Goal: Task Accomplishment & Management: Manage account settings

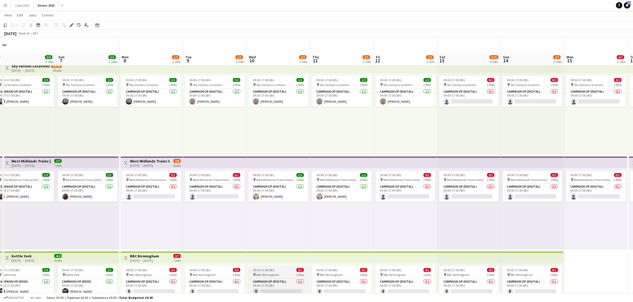
scroll to position [66, 0]
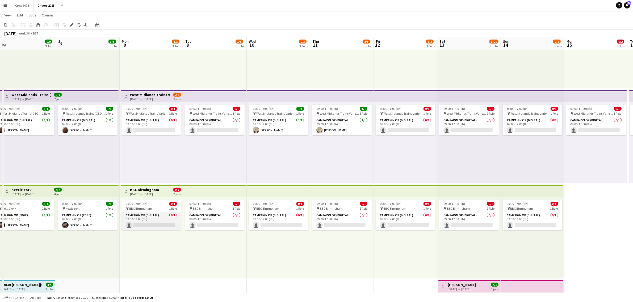
click at [148, 225] on app-card-role "Campaign Op (Digital) 0/1 09:00-17:00 (8h) single-neutral-actions" at bounding box center [151, 222] width 60 height 18
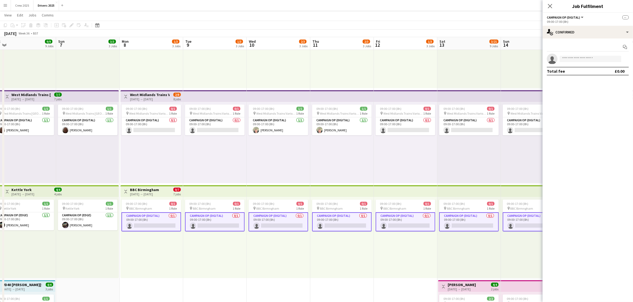
click at [156, 224] on app-card-role "Campaign Op (Digital) 0/1 09:00-17:00 (8h) single-neutral-actions" at bounding box center [151, 222] width 60 height 19
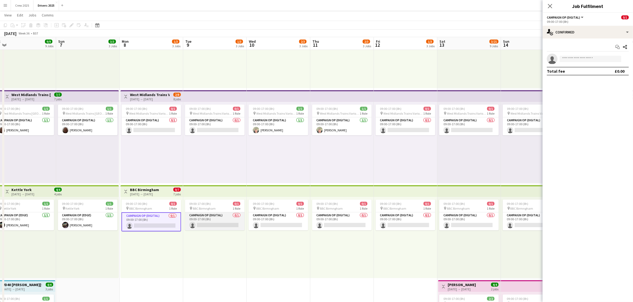
click at [217, 223] on app-card-role "Campaign Op (Digital) 0/1 09:00-17:00 (8h) single-neutral-actions" at bounding box center [215, 222] width 60 height 18
click at [277, 221] on app-card-role "Campaign Op (Digital) 0/1 09:00-17:00 (8h) single-neutral-actions" at bounding box center [278, 222] width 60 height 18
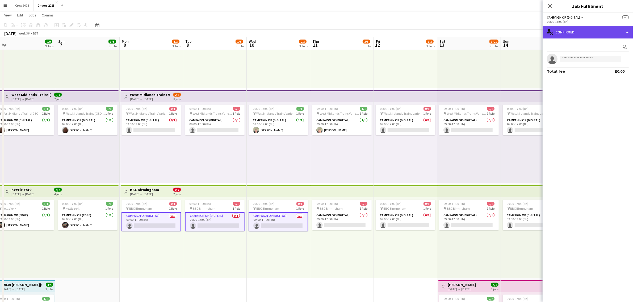
click at [581, 35] on div "single-neutral-actions-check-2 Confirmed" at bounding box center [587, 32] width 90 height 13
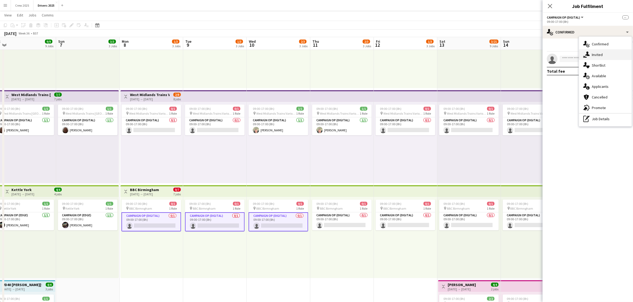
click at [601, 58] on div "single-neutral-actions-share-1 Invited" at bounding box center [605, 54] width 53 height 11
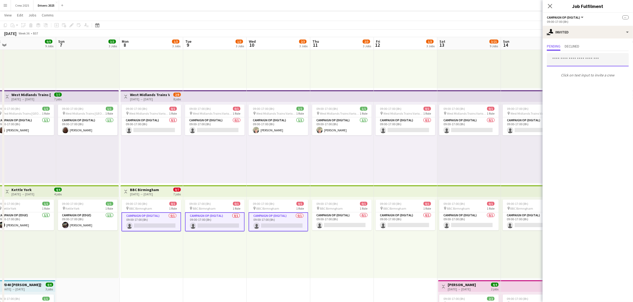
click at [578, 59] on input "text" at bounding box center [588, 59] width 82 height 13
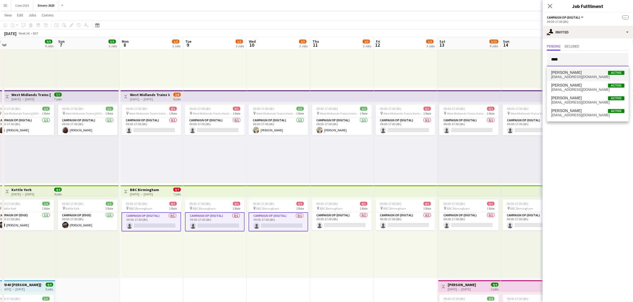
type input "****"
click at [573, 72] on span "[PERSON_NAME] Active" at bounding box center [587, 72] width 73 height 5
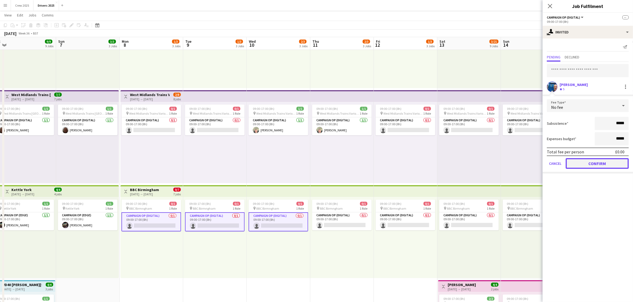
click at [610, 166] on button "Confirm" at bounding box center [596, 163] width 63 height 11
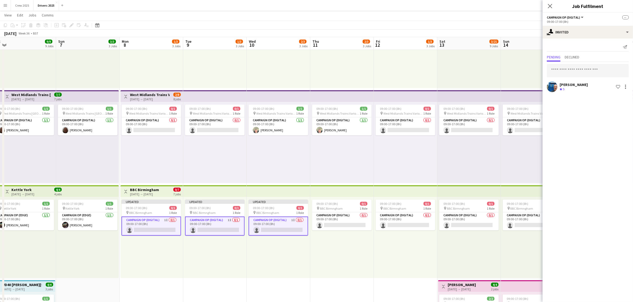
click at [361, 262] on div "09:00-17:00 (8h) 0/1 pin BBC Birmngham 1 Role Campaign Op (Digital) 0/1 09:00-1…" at bounding box center [342, 237] width 64 height 81
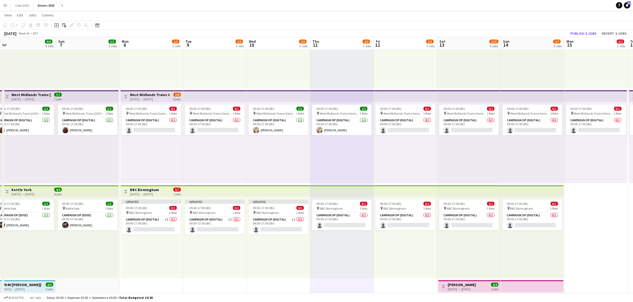
click at [137, 189] on h3 "BBC Birmingham" at bounding box center [144, 190] width 29 height 5
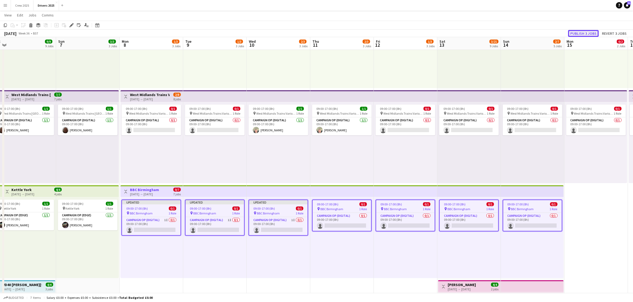
click at [585, 32] on button "Publish 3 jobs" at bounding box center [583, 33] width 31 height 7
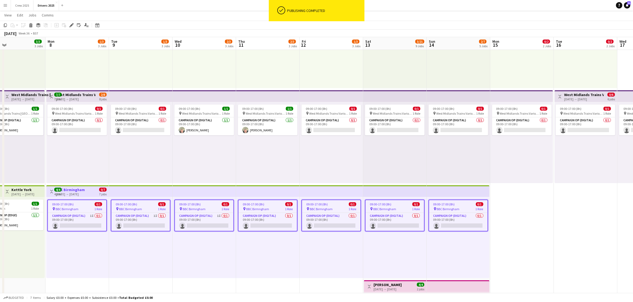
scroll to position [0, 125]
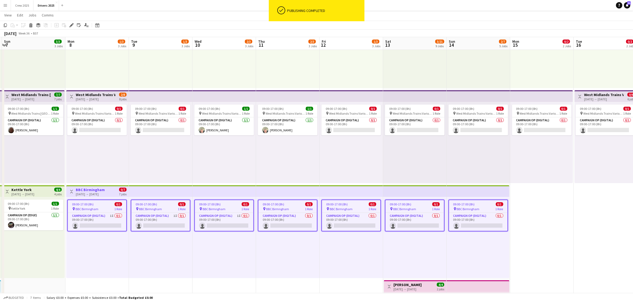
drag, startPoint x: 363, startPoint y: 257, endPoint x: 337, endPoint y: 262, distance: 26.5
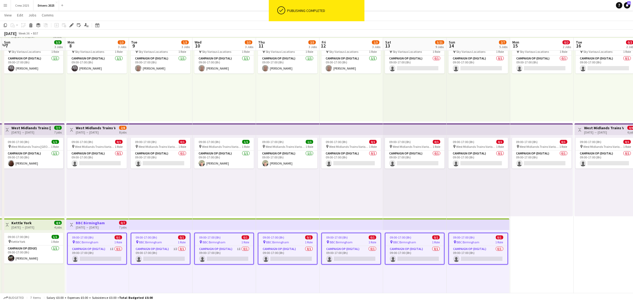
scroll to position [66, 0]
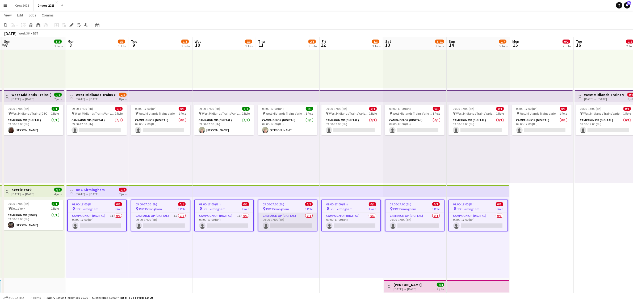
click at [284, 224] on app-card-role "Campaign Op (Digital) 0/1 09:00-17:00 (8h) single-neutral-actions" at bounding box center [287, 222] width 58 height 18
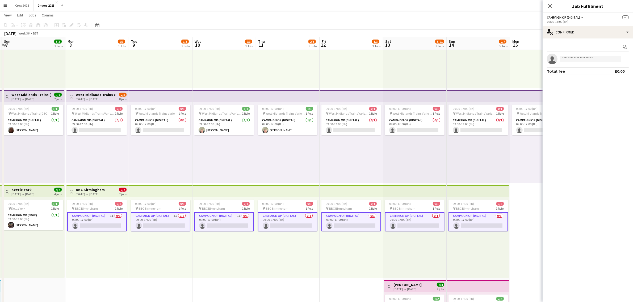
click at [285, 223] on app-card-role "Campaign Op (Digital) 0/1 09:00-17:00 (8h) single-neutral-actions" at bounding box center [288, 222] width 60 height 19
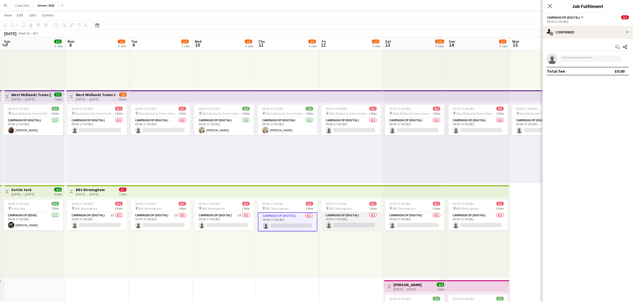
click at [341, 220] on app-card-role "Campaign Op (Digital) 0/1 09:00-17:00 (8h) single-neutral-actions" at bounding box center [351, 222] width 60 height 18
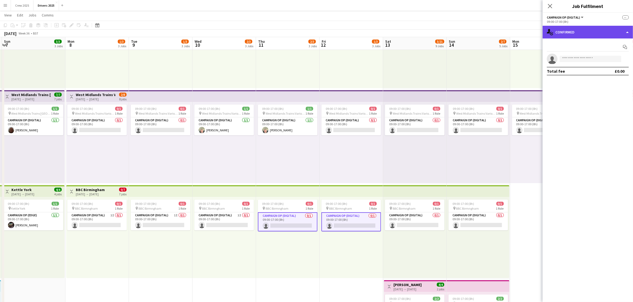
click at [593, 29] on div "single-neutral-actions-check-2 Confirmed" at bounding box center [587, 32] width 90 height 13
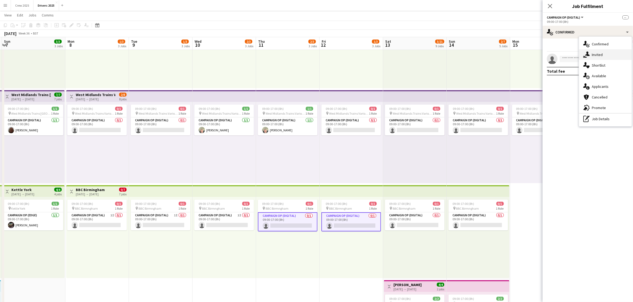
click at [616, 51] on div "single-neutral-actions-share-1 Invited" at bounding box center [605, 54] width 53 height 11
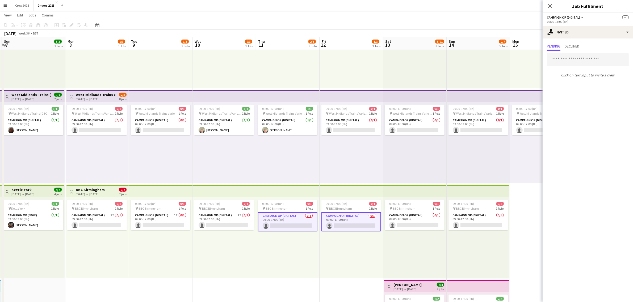
click at [579, 60] on input "text" at bounding box center [588, 59] width 82 height 13
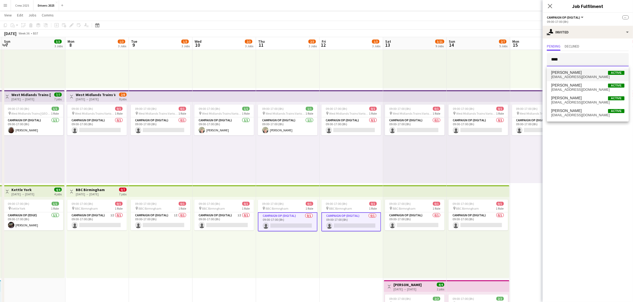
type input "****"
click at [580, 74] on span "[PERSON_NAME] Active" at bounding box center [587, 72] width 73 height 5
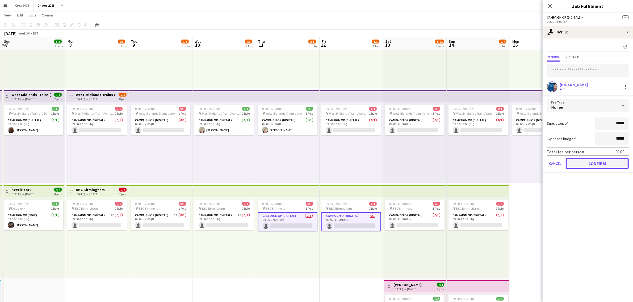
click at [602, 160] on button "Confirm" at bounding box center [596, 163] width 63 height 11
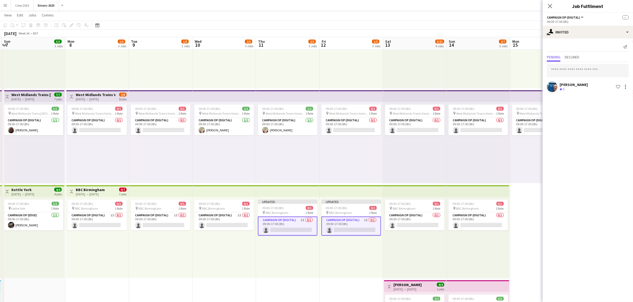
click at [319, 268] on div "Updated 09:00-17:00 (8h) 0/1 pin BBC Birmngham 1 Role Campaign Op (Digital) 1I …" at bounding box center [351, 237] width 64 height 81
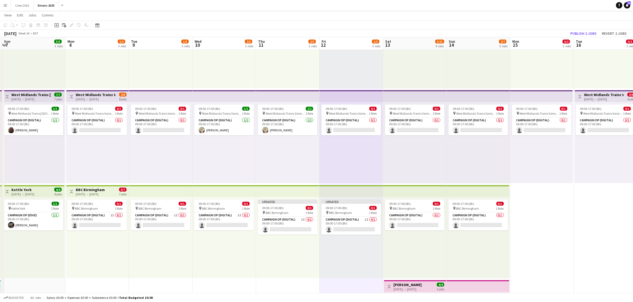
click at [85, 191] on h3 "BBC Birmingham" at bounding box center [90, 190] width 29 height 5
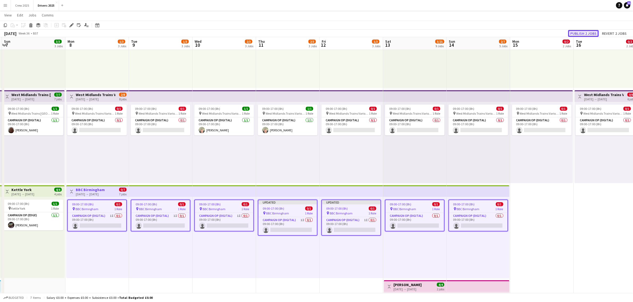
click at [582, 33] on button "Publish 2 jobs" at bounding box center [583, 33] width 31 height 7
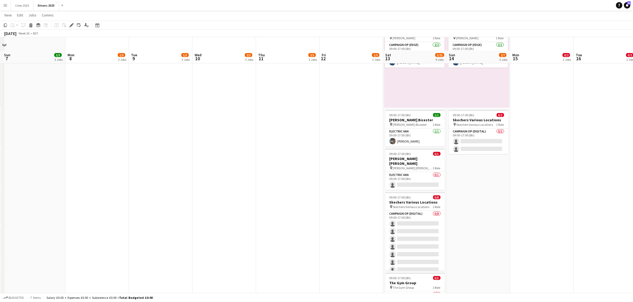
scroll to position [365, 0]
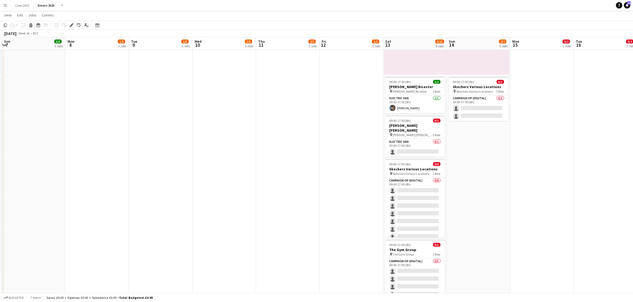
drag, startPoint x: 285, startPoint y: 244, endPoint x: 285, endPoint y: 249, distance: 5.6
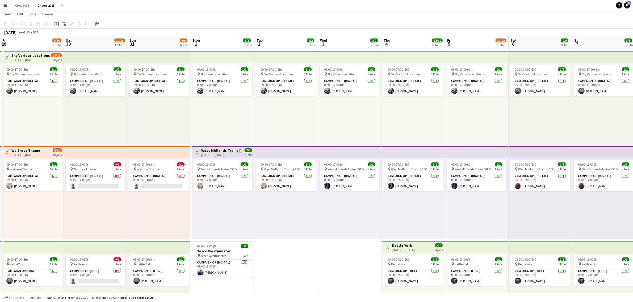
scroll to position [0, 0]
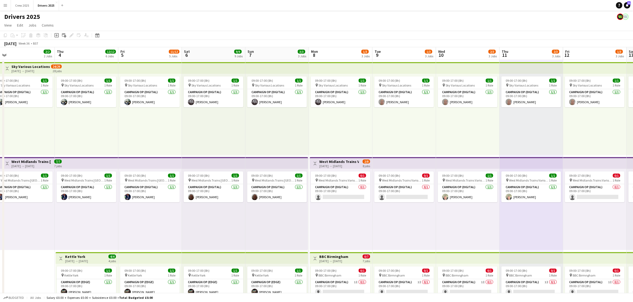
drag, startPoint x: 504, startPoint y: 226, endPoint x: 177, endPoint y: 230, distance: 326.3
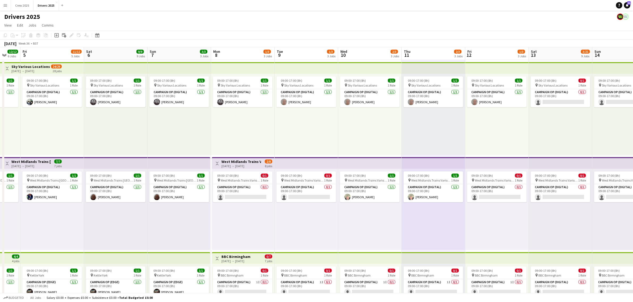
scroll to position [0, 183]
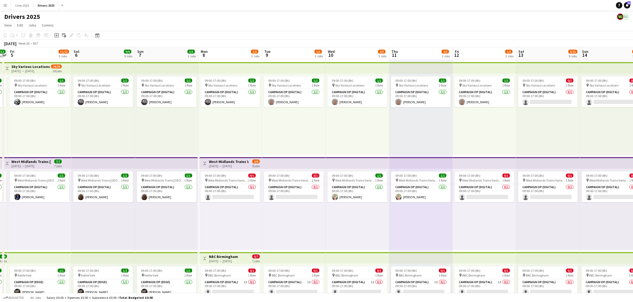
drag, startPoint x: 250, startPoint y: 218, endPoint x: 189, endPoint y: 217, distance: 61.1
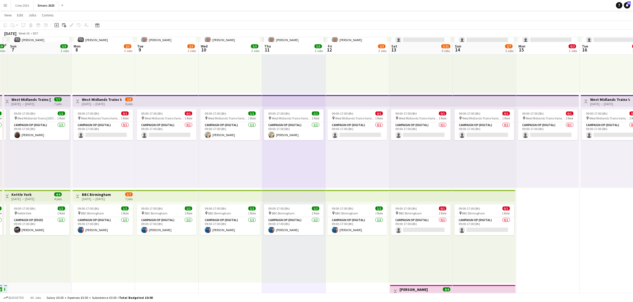
scroll to position [66, 0]
